Goal: Task Accomplishment & Management: Manage account settings

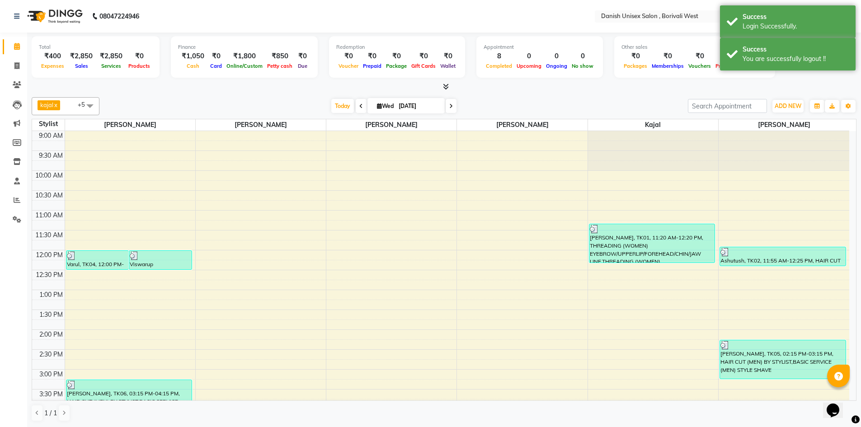
click at [446, 87] on icon at bounding box center [446, 86] width 6 height 7
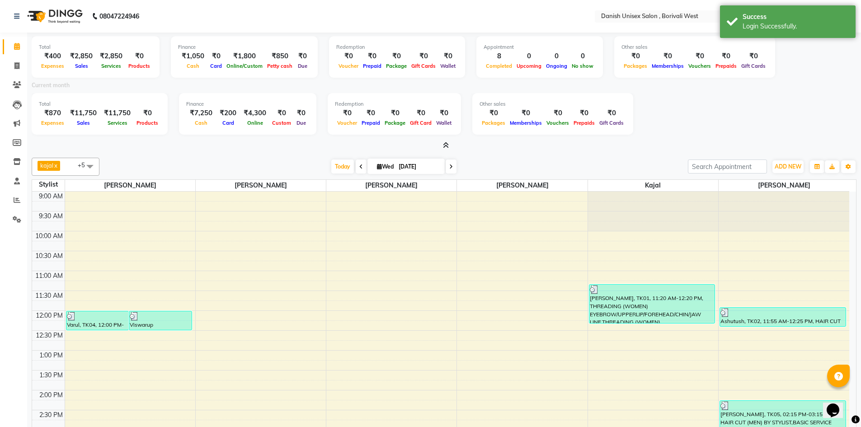
click at [444, 147] on icon at bounding box center [446, 145] width 6 height 7
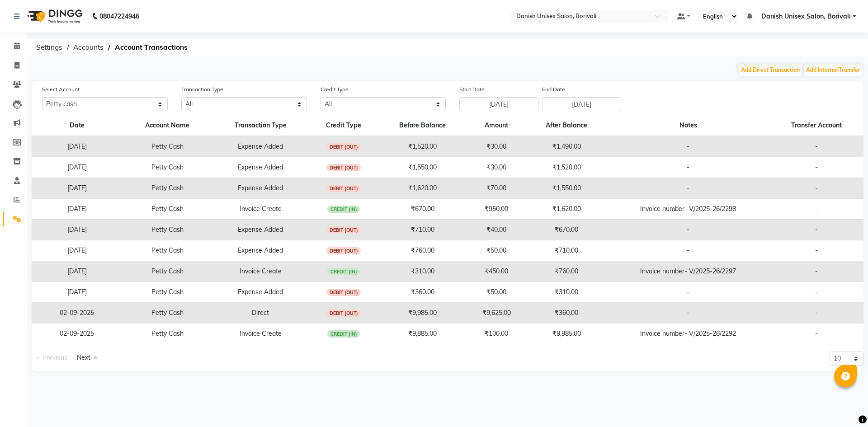
select select "6139"
click at [18, 46] on icon at bounding box center [17, 46] width 6 height 7
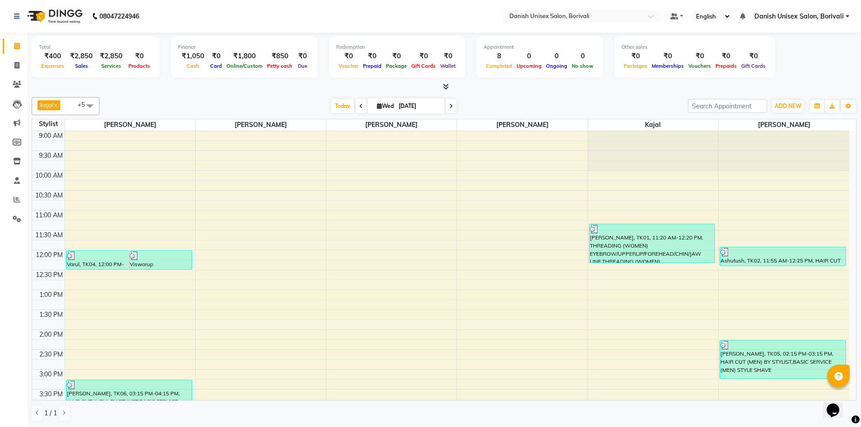
click at [846, 15] on link "Danish Unisex Salon, Borivali" at bounding box center [802, 16] width 95 height 9
click at [816, 63] on link "Sign out" at bounding box center [803, 62] width 83 height 14
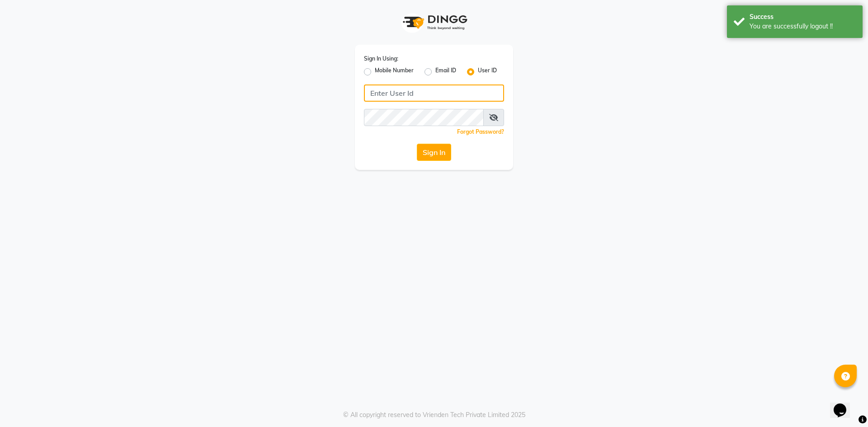
type input "[PERSON_NAME]"
click at [442, 93] on input "[PERSON_NAME]" at bounding box center [434, 93] width 140 height 17
click at [375, 69] on label "Mobile Number" at bounding box center [394, 71] width 39 height 11
click at [375, 69] on input "Mobile Number" at bounding box center [378, 69] width 6 height 6
radio input "true"
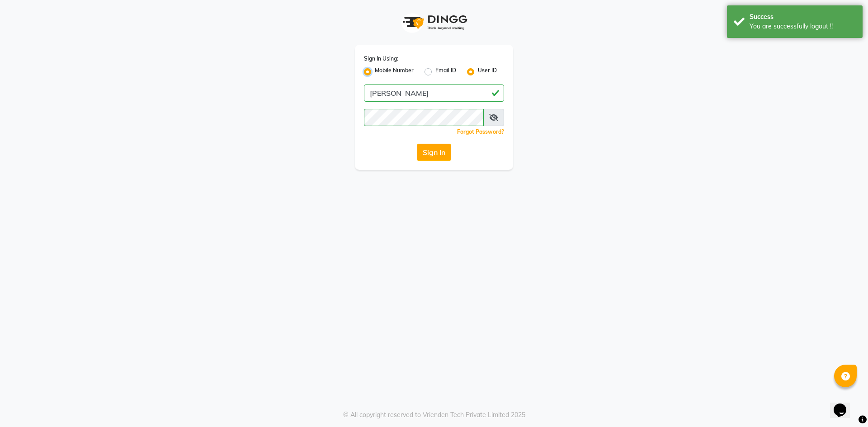
radio input "false"
click at [435, 96] on input "Username" at bounding box center [449, 93] width 110 height 17
type input "9372078213"
click at [431, 147] on button "Sign In" at bounding box center [434, 152] width 34 height 17
